Goal: Answer question/provide support

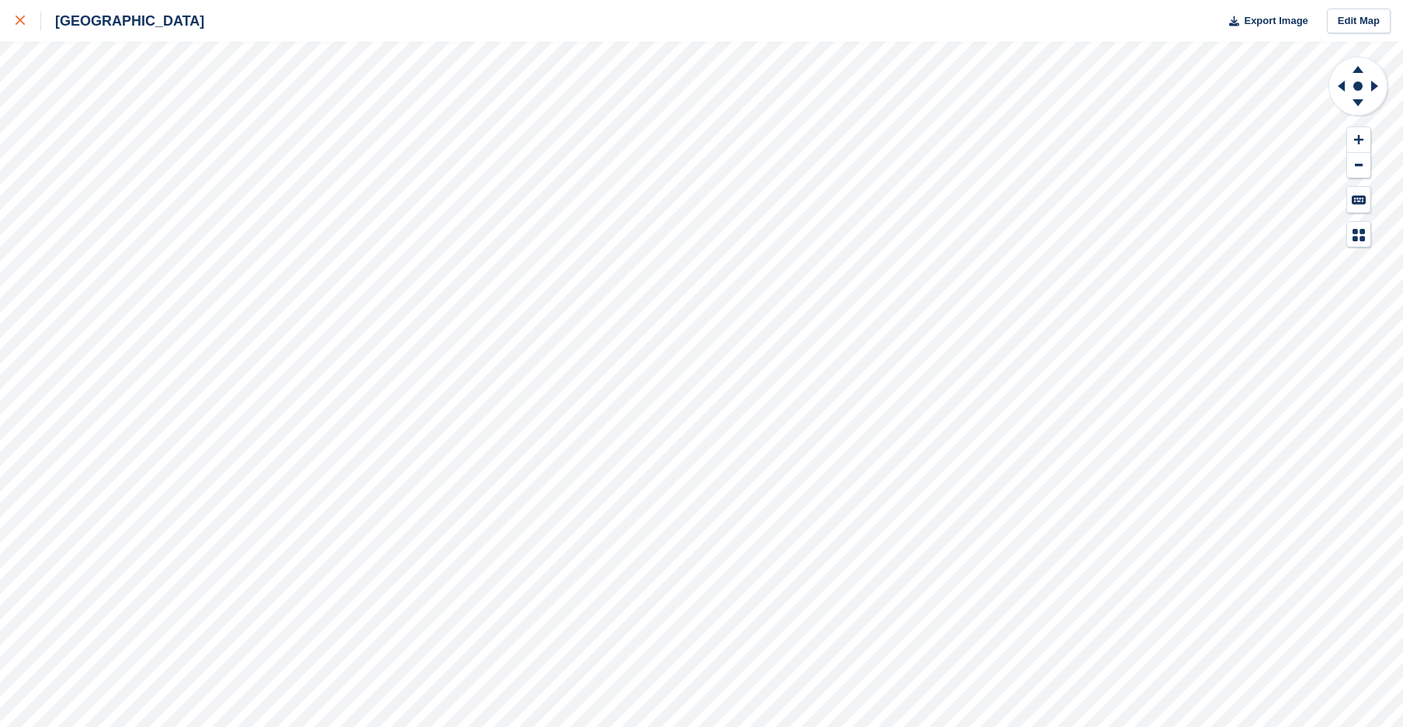
click at [19, 25] on icon at bounding box center [20, 20] width 9 height 9
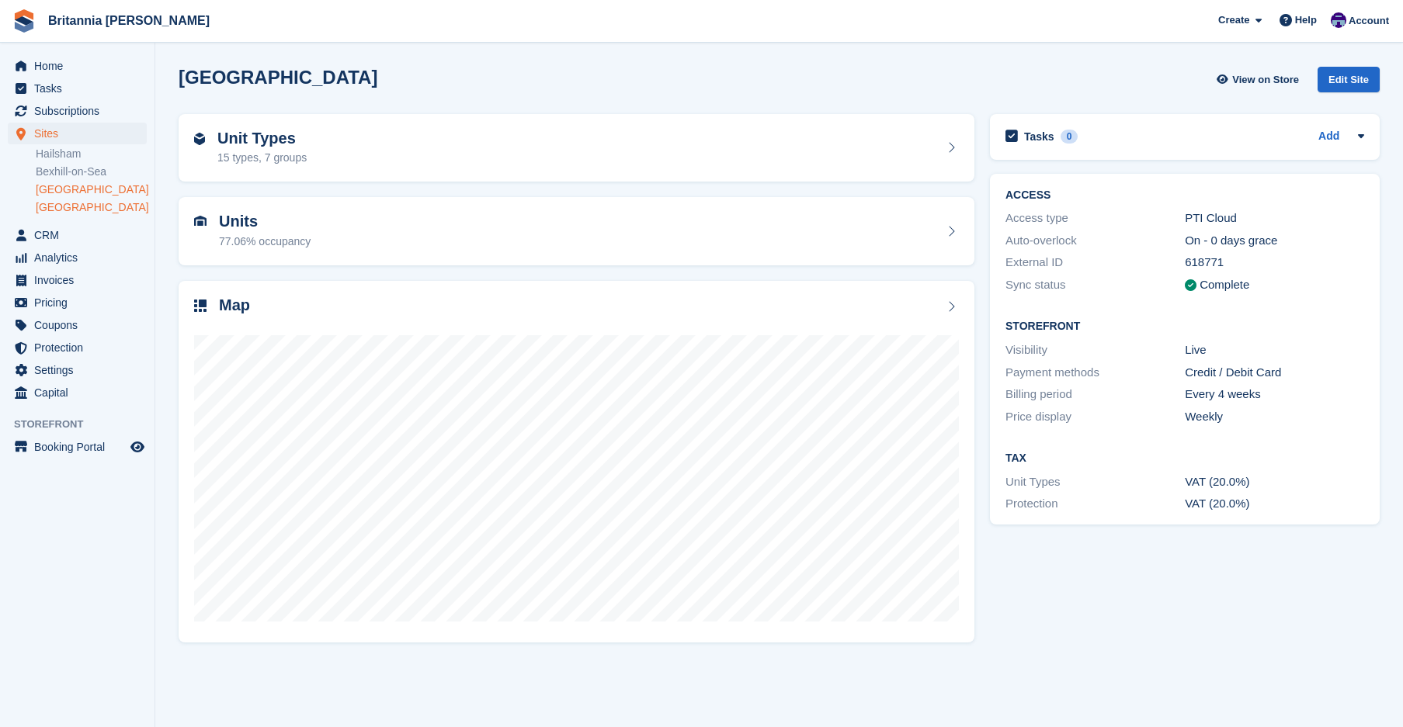
click at [75, 209] on link "[GEOGRAPHIC_DATA]" at bounding box center [91, 207] width 111 height 15
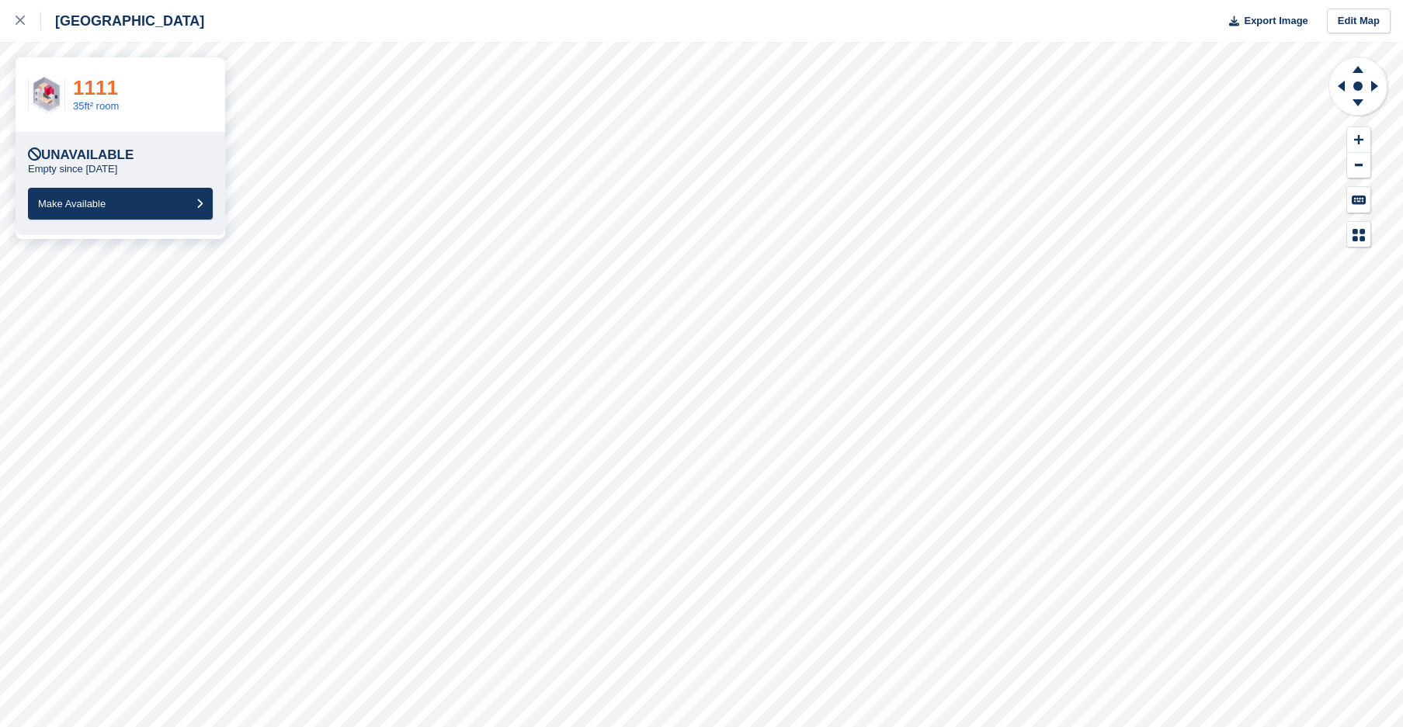
click at [83, 91] on link "1111" at bounding box center [95, 87] width 45 height 23
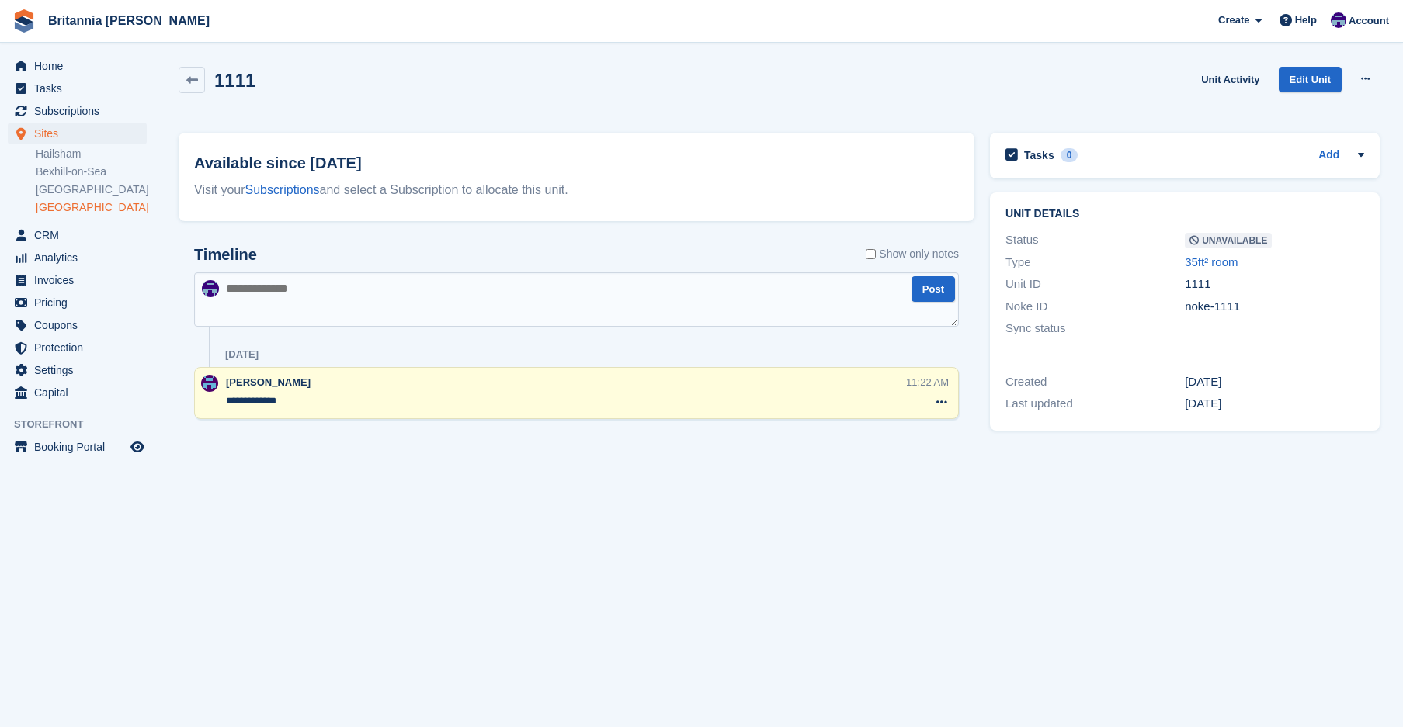
click at [60, 205] on link "[GEOGRAPHIC_DATA]" at bounding box center [91, 207] width 111 height 15
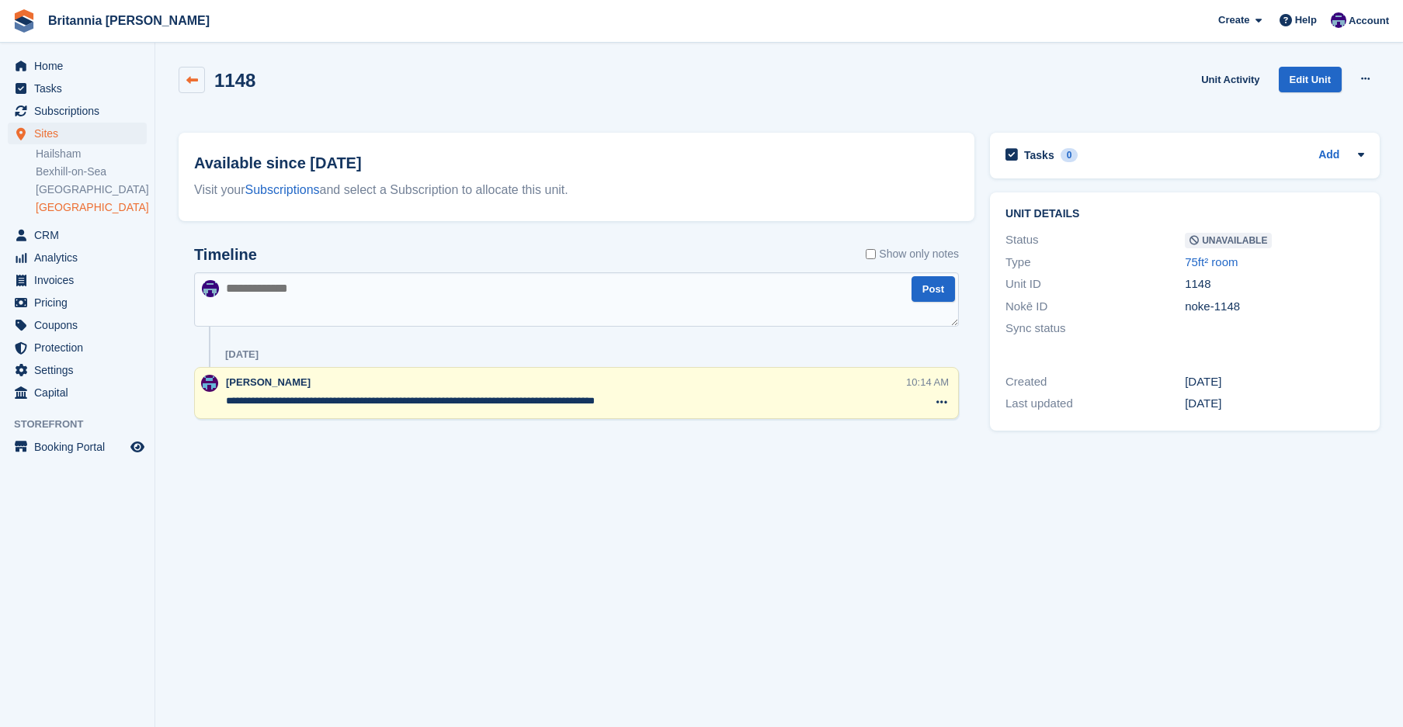
click at [200, 80] on link at bounding box center [192, 80] width 26 height 26
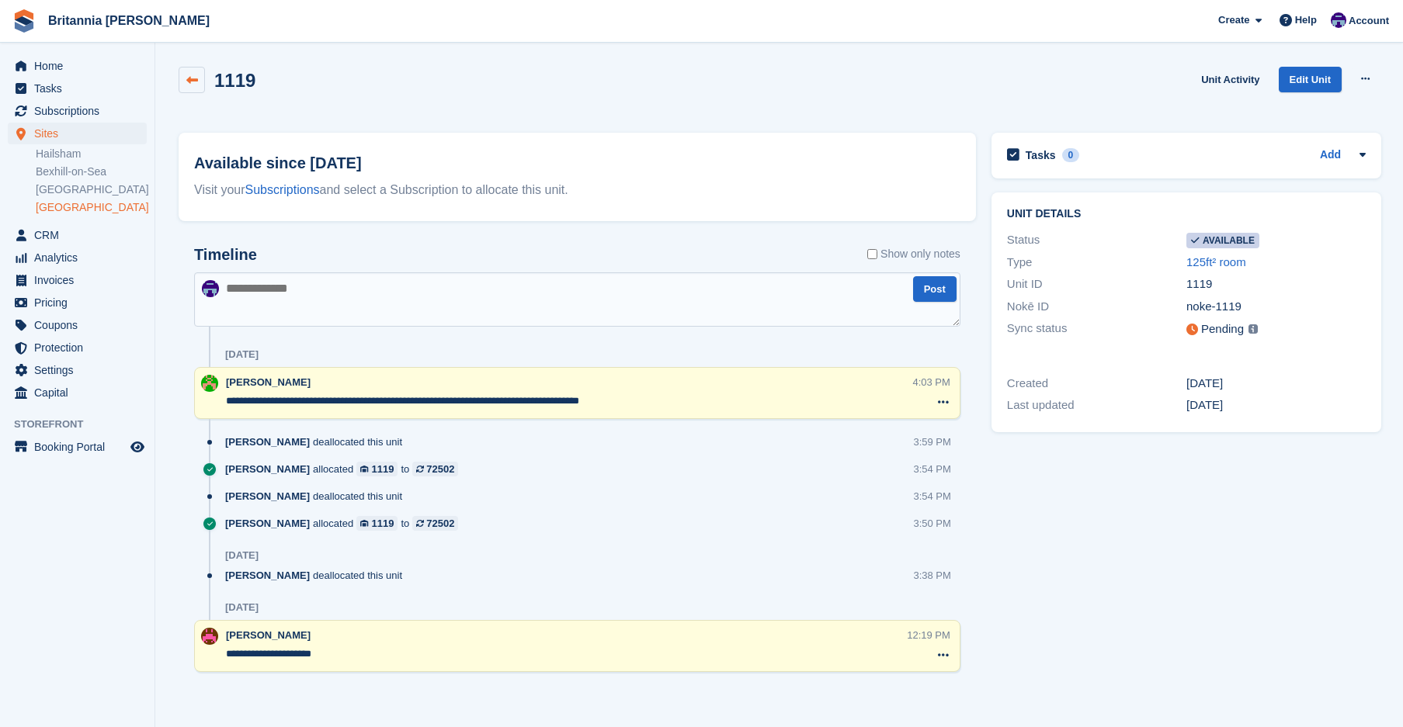
click at [189, 85] on icon at bounding box center [192, 81] width 12 height 12
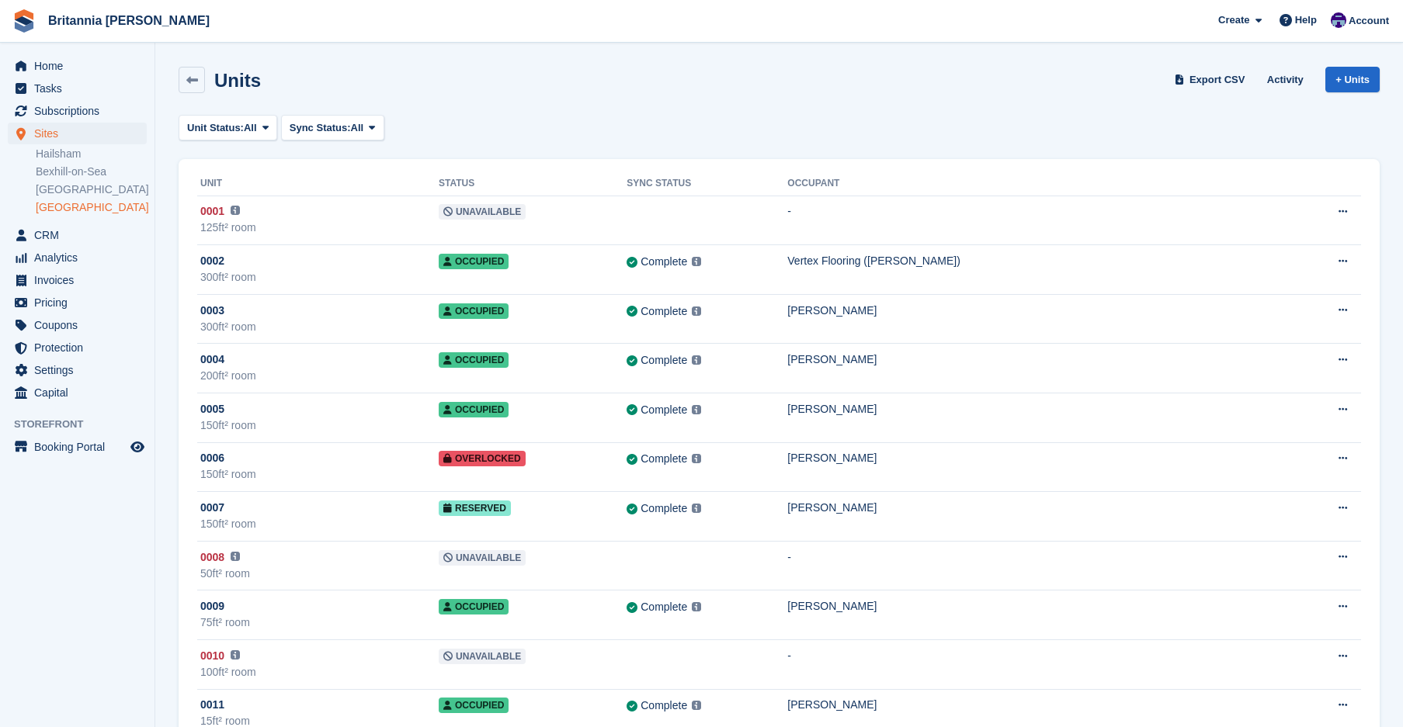
click at [64, 205] on link "[GEOGRAPHIC_DATA]" at bounding box center [91, 207] width 111 height 15
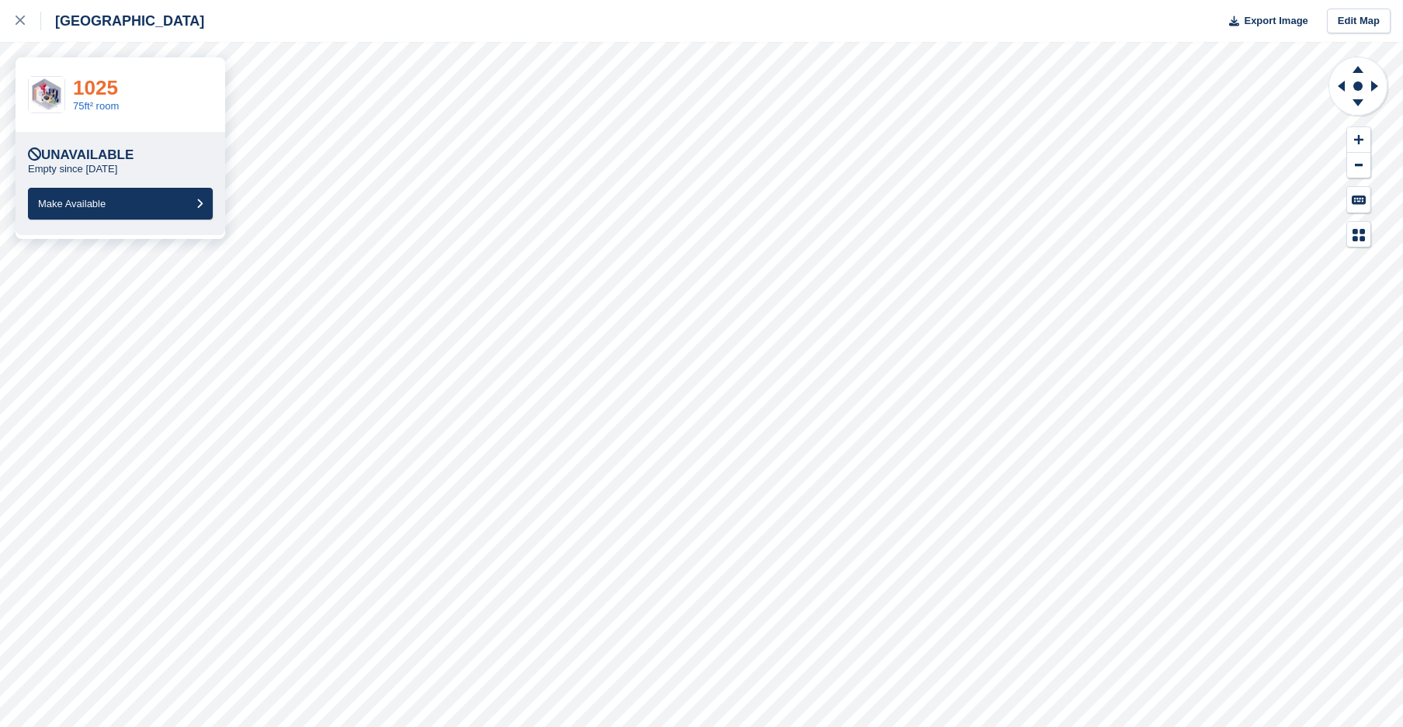
click at [99, 93] on link "1025" at bounding box center [95, 87] width 45 height 23
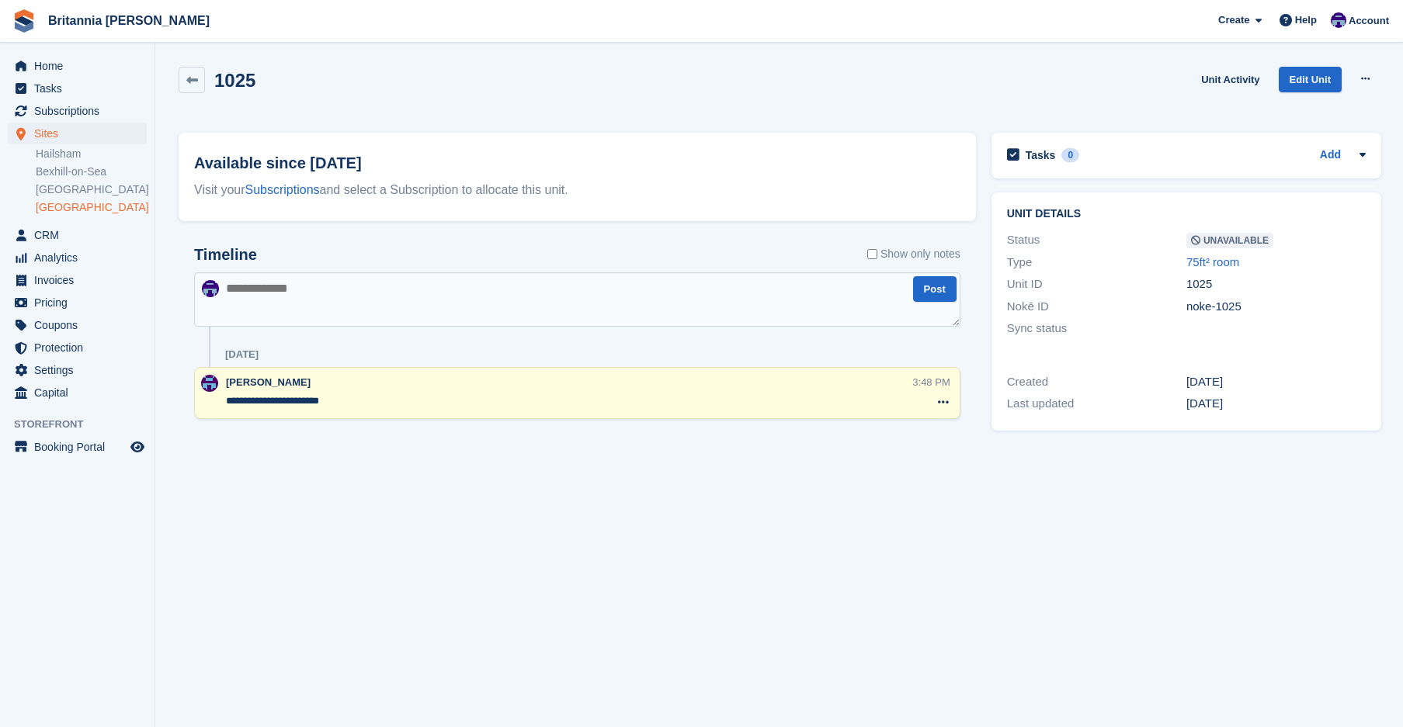
click at [293, 291] on textarea at bounding box center [577, 299] width 766 height 54
type textarea "**********"
click at [927, 295] on button "Post" at bounding box center [934, 289] width 43 height 26
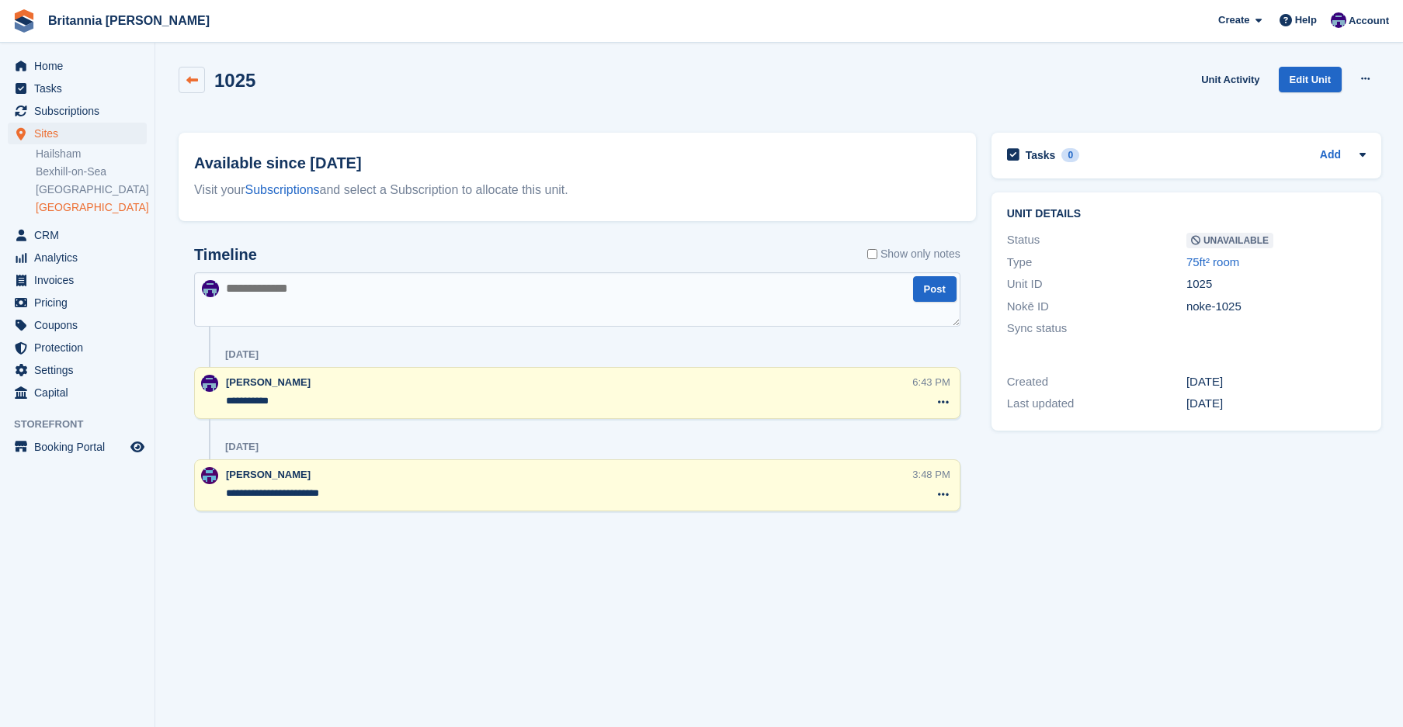
click at [193, 84] on icon at bounding box center [192, 81] width 12 height 12
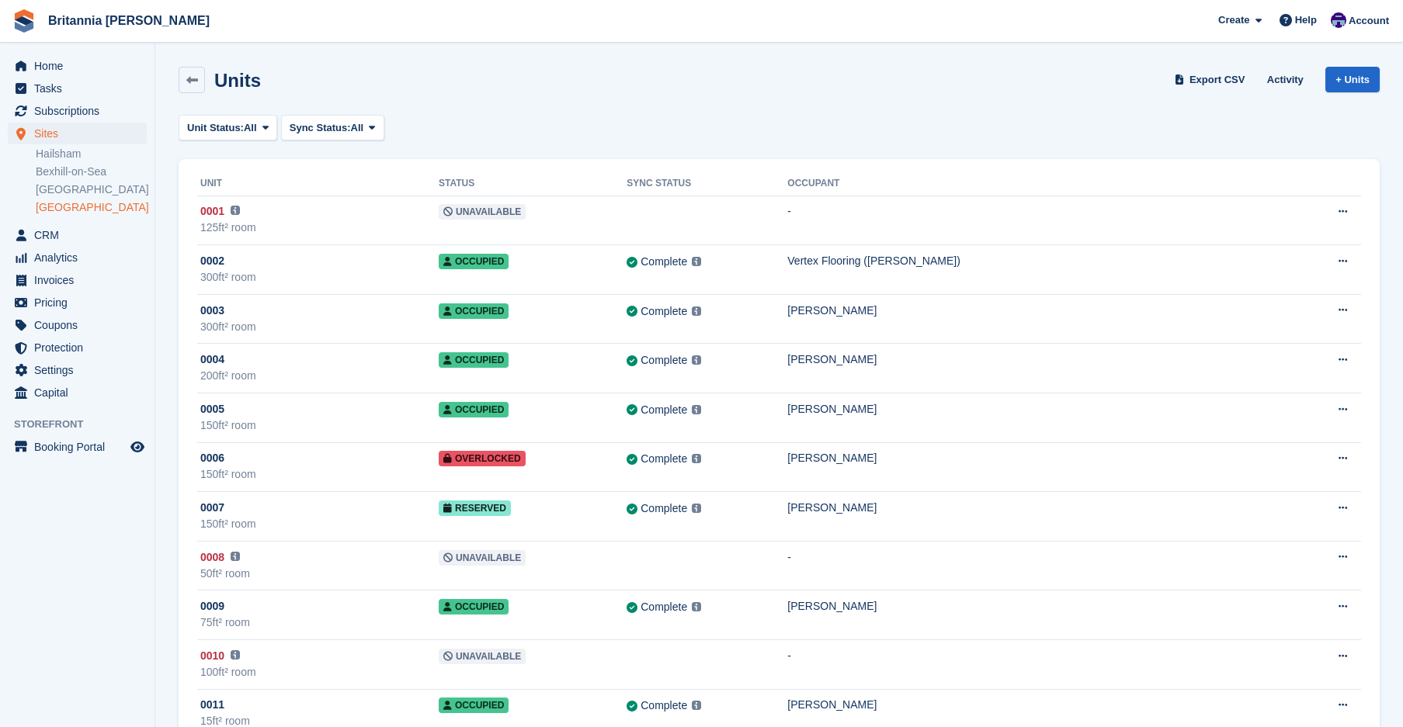
click at [59, 210] on link "[GEOGRAPHIC_DATA]" at bounding box center [91, 207] width 111 height 15
